Goal: Task Accomplishment & Management: Use online tool/utility

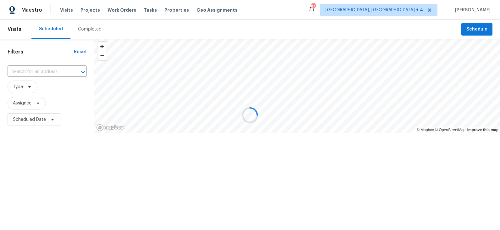
click at [413, 10] on div at bounding box center [250, 115] width 500 height 230
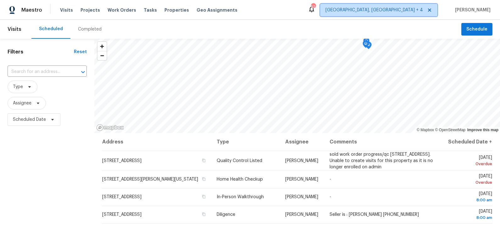
click at [413, 10] on span "Prescott, AZ + 4" at bounding box center [373, 10] width 97 height 6
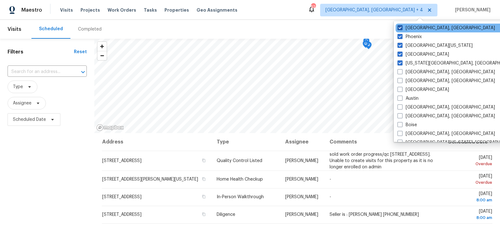
click at [412, 25] on label "Prescott, AZ" at bounding box center [445, 28] width 97 height 6
click at [401, 25] on input "Prescott, AZ" at bounding box center [399, 27] width 4 height 4
checkbox input "false"
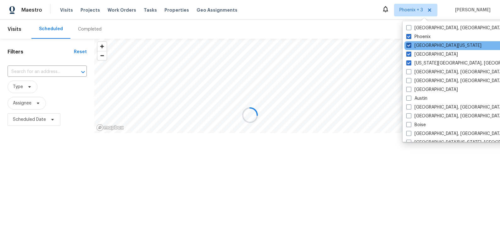
click at [417, 46] on label "Northern Colorado" at bounding box center [443, 45] width 75 height 6
click at [410, 46] on input "Northern Colorado" at bounding box center [408, 44] width 4 height 4
checkbox input "false"
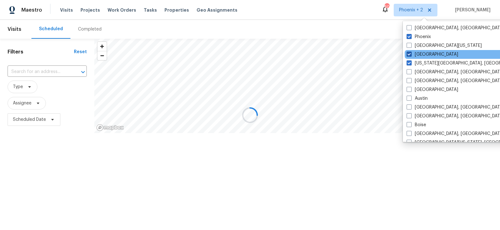
click at [419, 53] on label "Denver" at bounding box center [432, 54] width 52 height 6
click at [410, 53] on input "Denver" at bounding box center [408, 53] width 4 height 4
checkbox input "false"
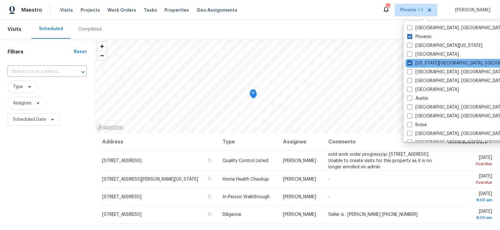
click at [419, 64] on label "Colorado Springs, CO" at bounding box center [467, 63] width 121 height 6
click at [411, 64] on input "Colorado Springs, CO" at bounding box center [409, 62] width 4 height 4
checkbox input "false"
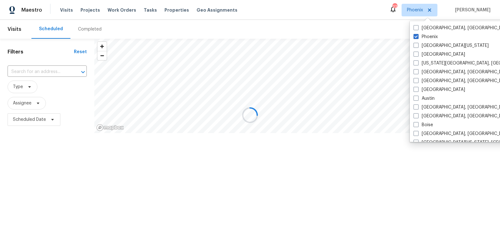
click at [352, 25] on div at bounding box center [250, 115] width 500 height 230
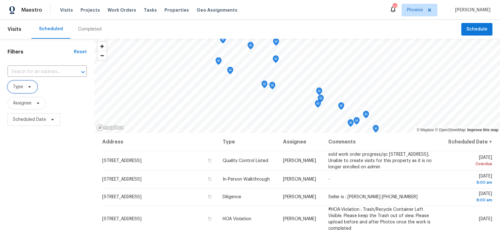
click at [29, 89] on icon at bounding box center [29, 86] width 5 height 5
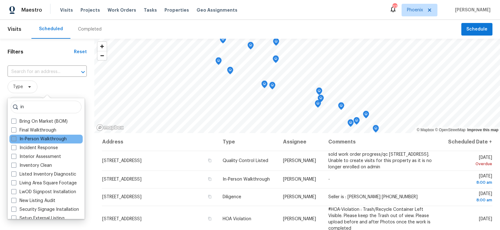
type input "in"
click at [32, 140] on label "In-Person Walkthrough" at bounding box center [38, 139] width 55 height 6
click at [15, 140] on input "In-Person Walkthrough" at bounding box center [13, 138] width 4 height 4
checkbox input "true"
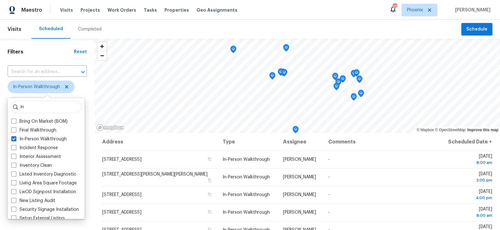
click at [80, 88] on span "In-Person Walkthrough" at bounding box center [47, 86] width 79 height 13
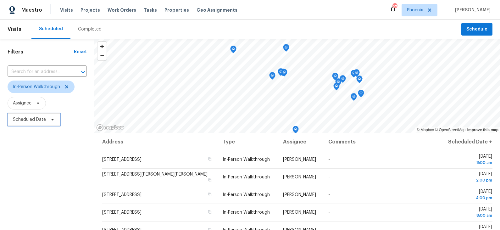
click at [40, 120] on span "Scheduled Date" at bounding box center [29, 119] width 33 height 6
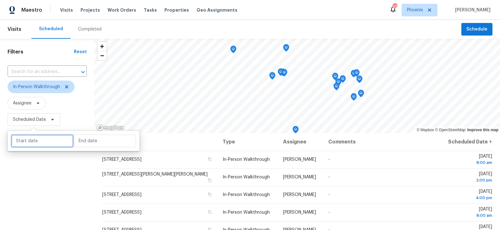
select select "8"
select select "2025"
select select "9"
select select "2025"
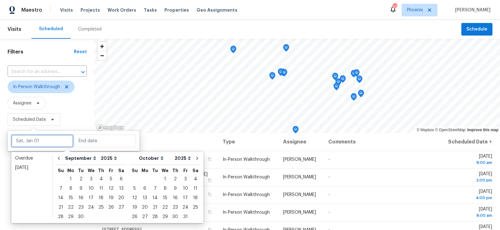
click at [41, 140] on input "text" at bounding box center [42, 140] width 62 height 13
click at [110, 198] on div "19" at bounding box center [111, 197] width 10 height 9
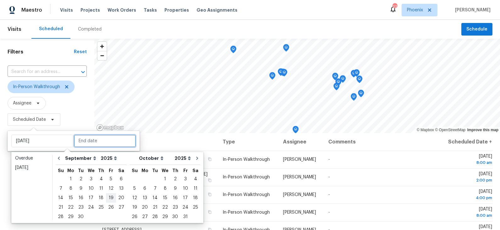
type input "[DATE]"
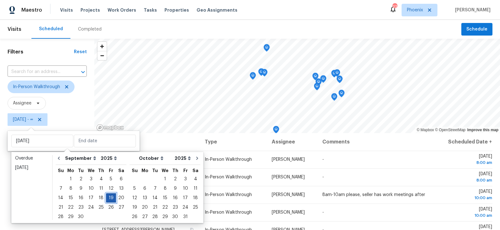
click at [110, 198] on div "19" at bounding box center [111, 197] width 10 height 9
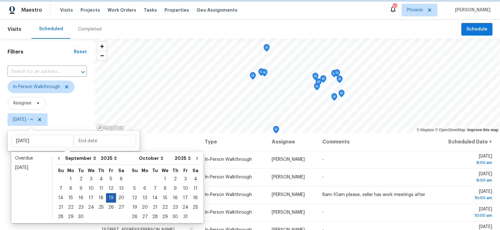
type input "[DATE]"
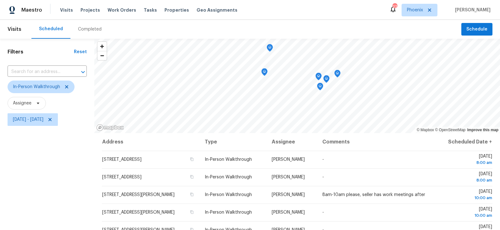
click at [79, 181] on div "Filters Reset ​ In-Person Walkthrough Assignee Fri, Sep 19 - Fri, Sep 19" at bounding box center [47, 178] width 94 height 278
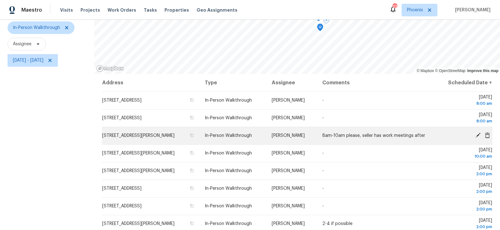
scroll to position [79, 0]
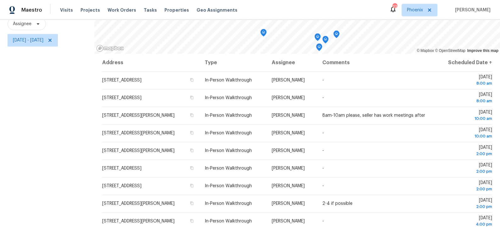
click at [265, 67] on div "© Mapbox © OpenStreetMap Improve this map Address Type Assignee Comments Schedu…" at bounding box center [296, 98] width 405 height 278
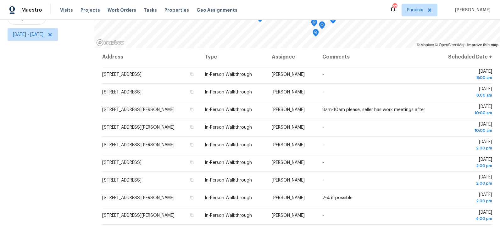
scroll to position [87, 0]
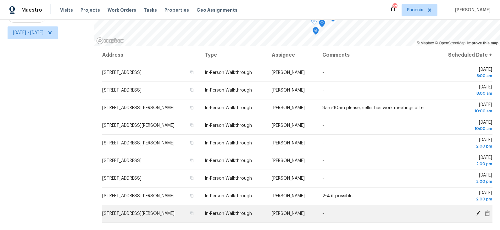
click at [479, 211] on icon at bounding box center [477, 213] width 5 height 5
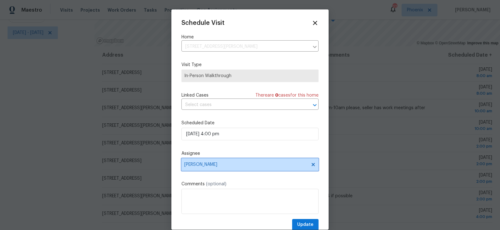
click at [214, 165] on span "[PERSON_NAME]" at bounding box center [245, 164] width 123 height 5
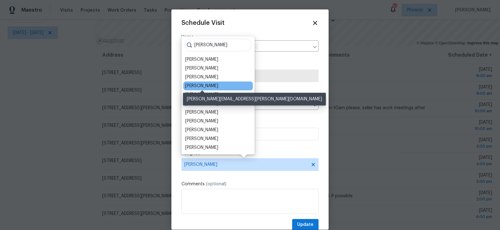
type input "brian"
click at [207, 86] on div "[PERSON_NAME]" at bounding box center [201, 86] width 33 height 6
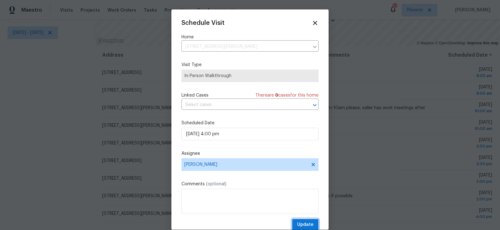
click at [301, 222] on span "Update" at bounding box center [305, 225] width 16 height 8
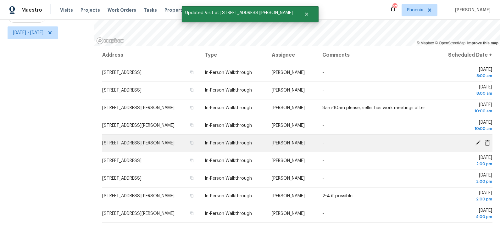
click at [477, 141] on icon at bounding box center [478, 143] width 6 height 6
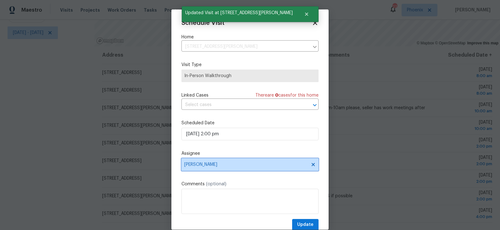
click at [216, 165] on span "[PERSON_NAME]" at bounding box center [245, 164] width 123 height 5
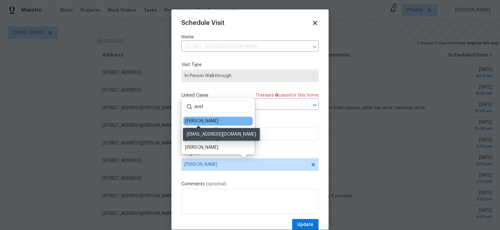
type input "aust"
click at [199, 118] on div "[PERSON_NAME]" at bounding box center [201, 121] width 33 height 6
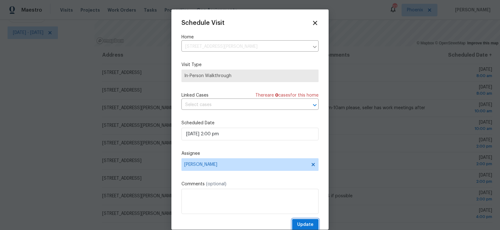
click at [303, 224] on span "Update" at bounding box center [305, 225] width 16 height 8
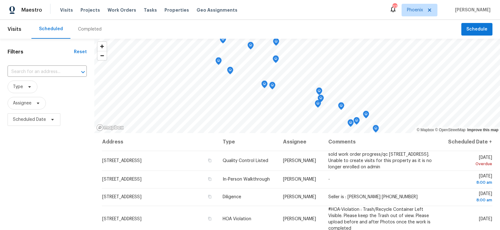
click at [87, 29] on div "Completed" at bounding box center [90, 29] width 24 height 6
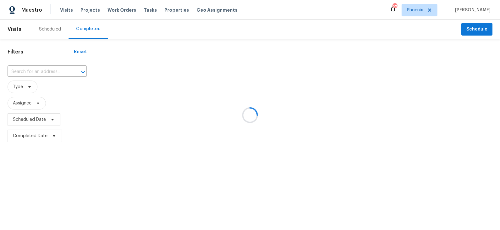
click at [31, 101] on div at bounding box center [250, 115] width 500 height 230
click at [34, 103] on div at bounding box center [250, 115] width 500 height 230
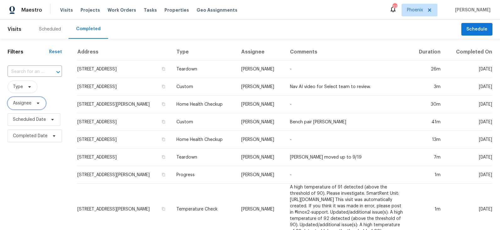
click at [38, 103] on icon at bounding box center [38, 103] width 3 height 2
type input "[PERSON_NAME]"
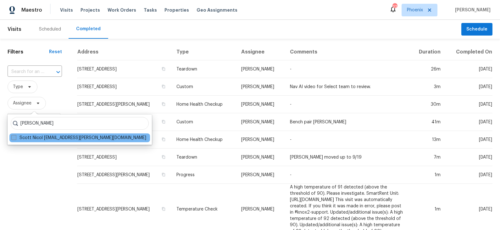
click at [42, 135] on label "Scott Nicol [EMAIL_ADDRESS][PERSON_NAME][DOMAIN_NAME]" at bounding box center [78, 137] width 135 height 6
click at [15, 135] on input "Scott Nicol [EMAIL_ADDRESS][PERSON_NAME][DOMAIN_NAME]" at bounding box center [13, 136] width 4 height 4
checkbox input "true"
